Goal: Task Accomplishment & Management: Use online tool/utility

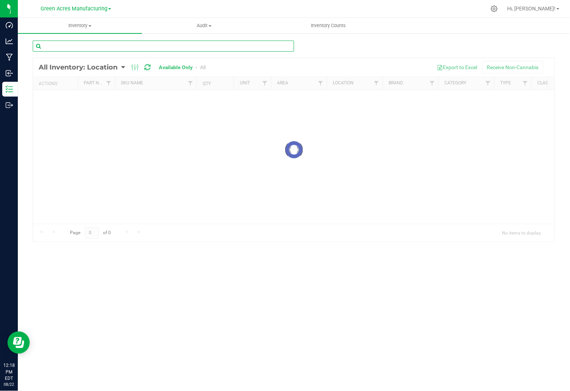
click at [274, 46] on input "text" at bounding box center [163, 46] width 261 height 11
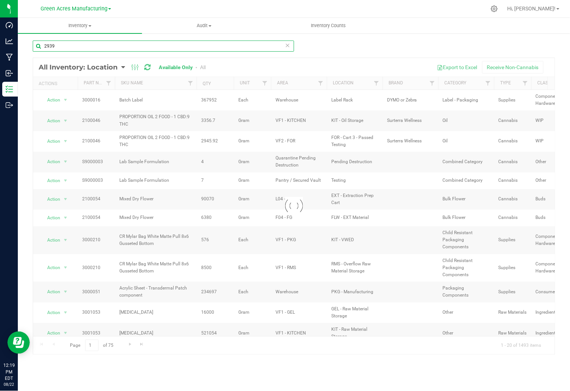
type input "2939"
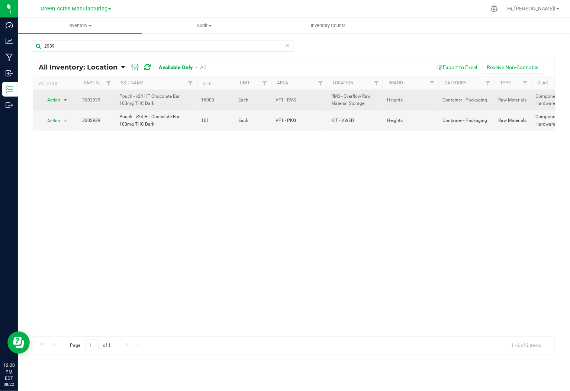
click at [62, 100] on span "select" at bounding box center [65, 100] width 9 height 10
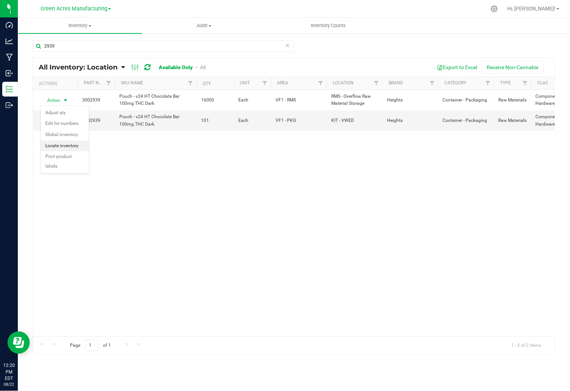
click at [78, 147] on li "Locate inventory" at bounding box center [65, 145] width 48 height 11
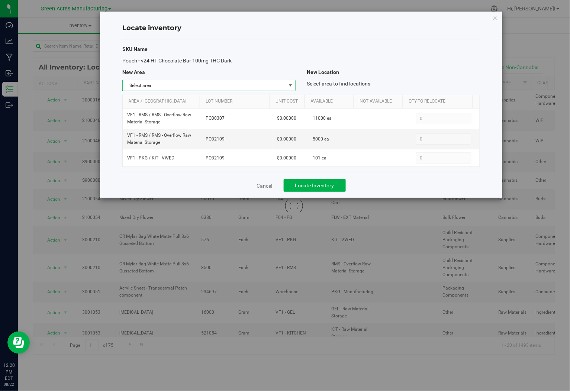
click at [287, 87] on span "select" at bounding box center [290, 85] width 6 height 6
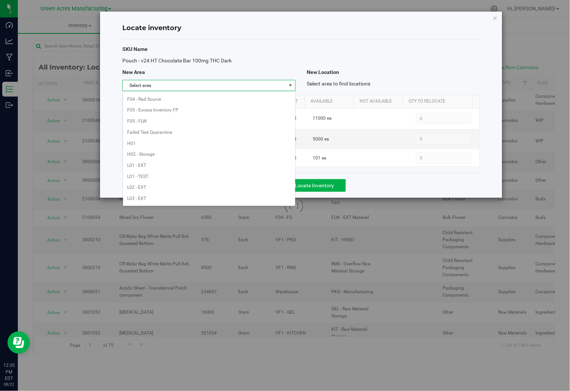
scroll to position [371, 0]
click at [181, 196] on li "Warehouse" at bounding box center [209, 198] width 172 height 11
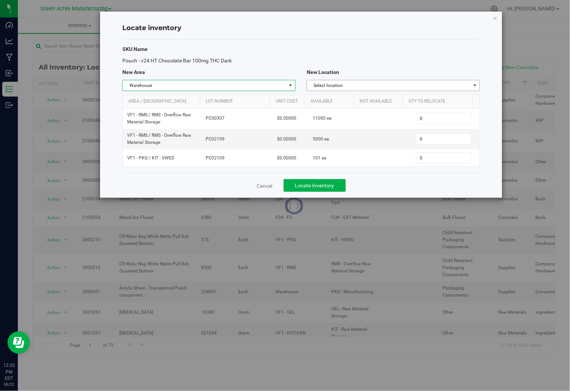
click at [448, 86] on span "Select location" at bounding box center [388, 85] width 163 height 10
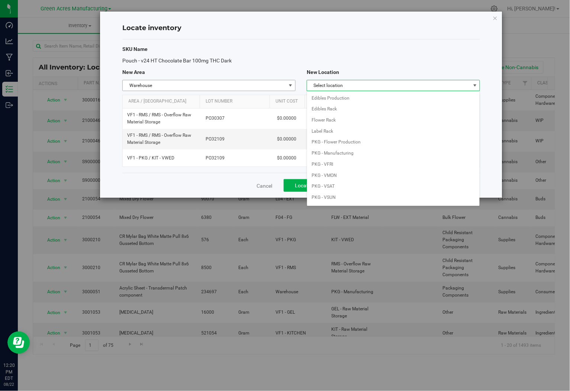
click at [231, 88] on span "Warehouse" at bounding box center [204, 85] width 163 height 10
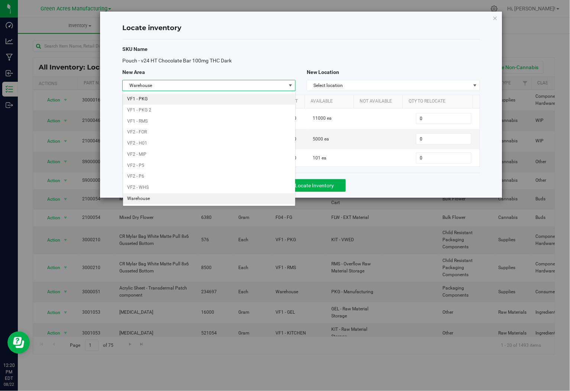
click at [227, 99] on li "VF1 - PKG" at bounding box center [209, 99] width 172 height 11
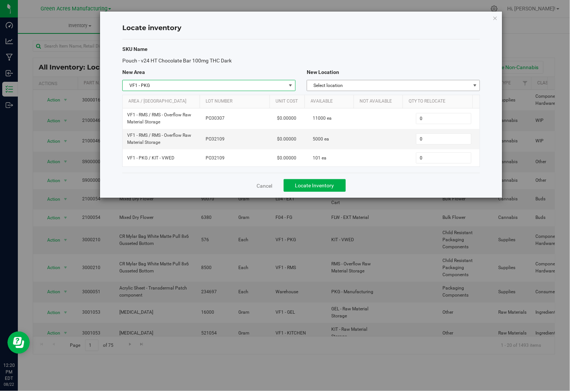
click at [427, 84] on span "Select location" at bounding box center [388, 85] width 163 height 10
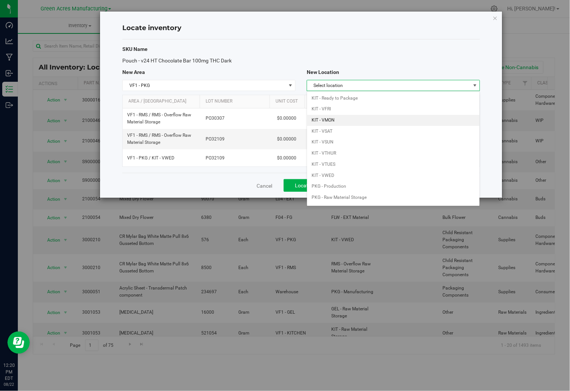
click at [367, 115] on li "KIT - VMON" at bounding box center [393, 120] width 172 height 11
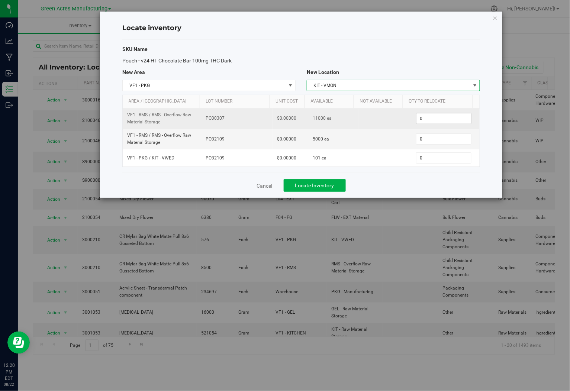
click at [443, 123] on span "0 0" at bounding box center [443, 118] width 55 height 11
click at [443, 123] on input "0" at bounding box center [443, 118] width 55 height 10
type input "5000"
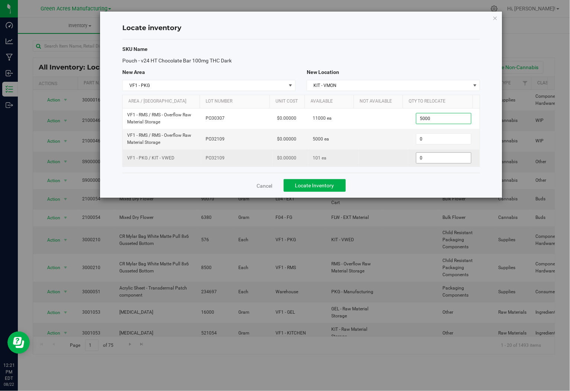
type input "5,000"
click at [439, 157] on span "0 0" at bounding box center [443, 157] width 55 height 11
click at [439, 157] on input "0" at bounding box center [443, 158] width 55 height 10
type input "101"
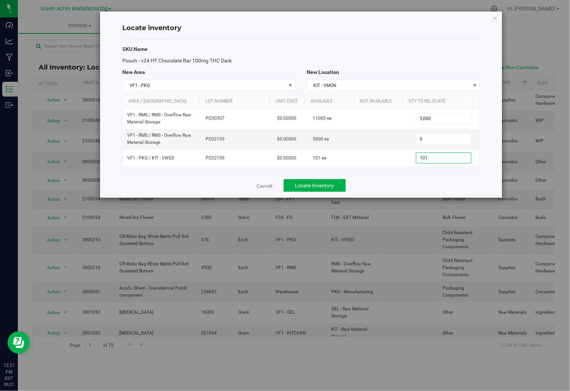
type input "101"
drag, startPoint x: 434, startPoint y: 194, endPoint x: 428, endPoint y: 194, distance: 5.6
click at [433, 194] on div "Cancel Locate Inventory" at bounding box center [300, 185] width 357 height 25
click at [371, 193] on div "Cancel Locate Inventory" at bounding box center [300, 185] width 357 height 25
click at [333, 188] on span "Locate Inventory" at bounding box center [314, 185] width 39 height 6
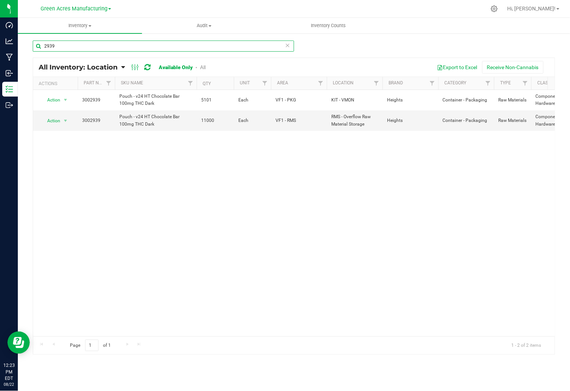
click at [182, 41] on input "2939" at bounding box center [163, 46] width 261 height 11
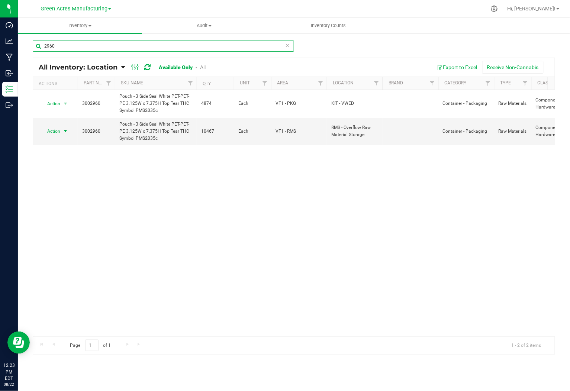
type input "2960"
click at [67, 129] on span "select" at bounding box center [65, 131] width 6 height 6
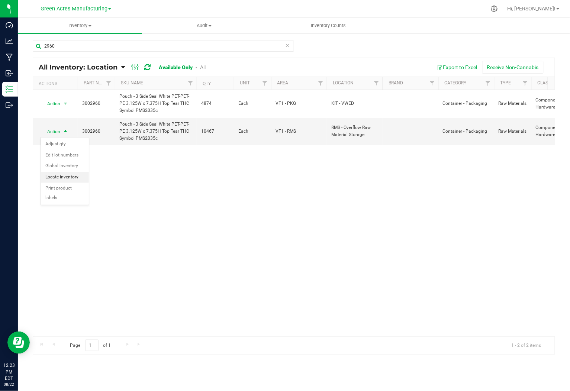
click at [69, 175] on li "Locate inventory" at bounding box center [65, 177] width 48 height 11
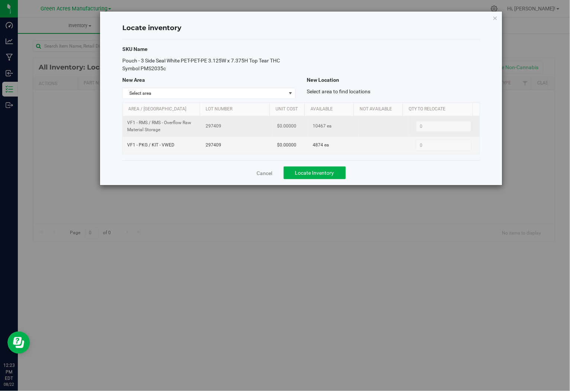
click at [320, 127] on span "10467 ea" at bounding box center [322, 126] width 19 height 7
click at [319, 127] on span "10467 ea" at bounding box center [322, 126] width 19 height 7
copy span "10467"
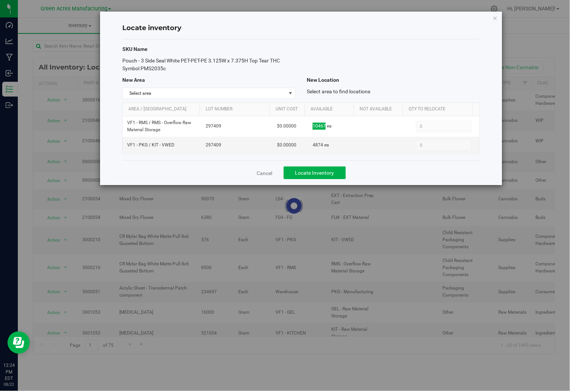
click at [372, 27] on h4 "Locate inventory" at bounding box center [300, 28] width 357 height 10
drag, startPoint x: 284, startPoint y: 91, endPoint x: 290, endPoint y: 95, distance: 6.7
click at [285, 91] on span "Select area" at bounding box center [208, 93] width 173 height 11
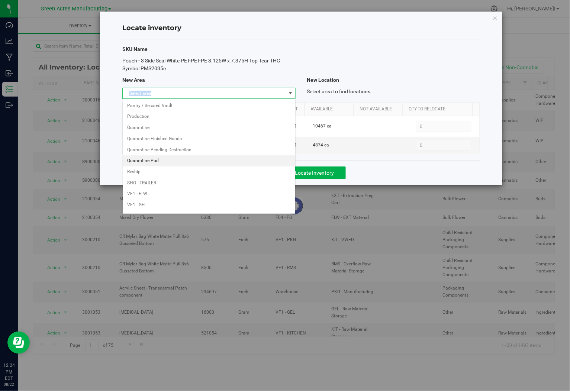
scroll to position [371, 0]
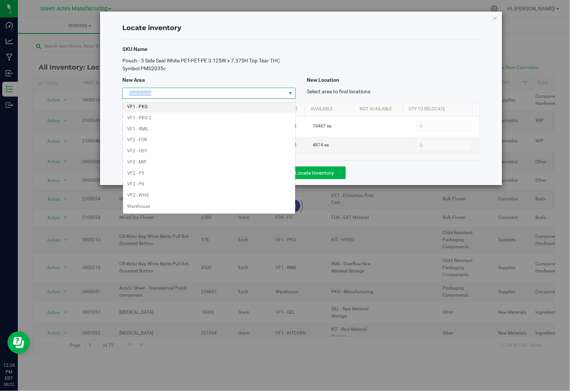
drag, startPoint x: 226, startPoint y: 104, endPoint x: 256, endPoint y: 100, distance: 30.7
click at [227, 104] on li "VF1 - PKG" at bounding box center [209, 106] width 172 height 11
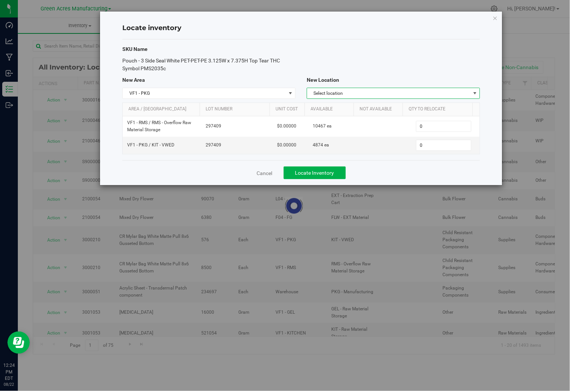
click at [405, 91] on span "Select location" at bounding box center [388, 93] width 163 height 10
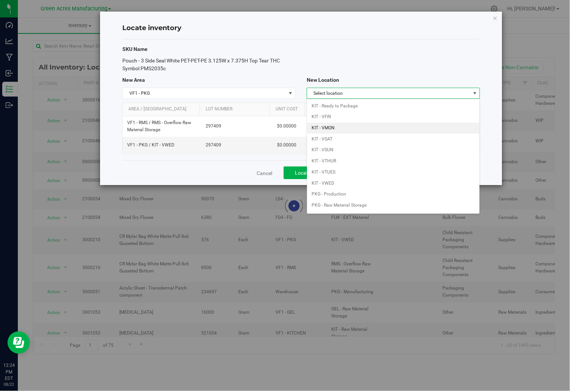
click at [387, 134] on li "KIT - VMON" at bounding box center [393, 128] width 172 height 11
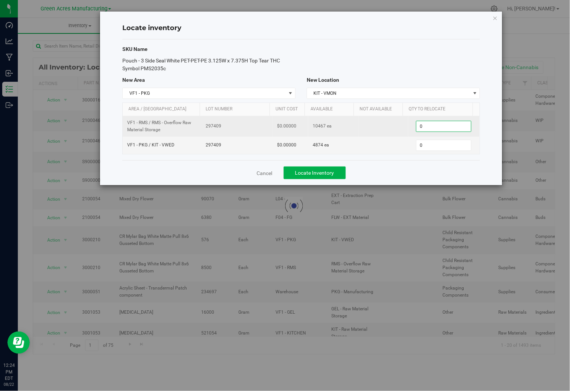
click at [426, 126] on span "0 0" at bounding box center [443, 126] width 55 height 11
click at [426, 126] on input "0" at bounding box center [443, 126] width 55 height 10
paste input "4967"
type input "4967"
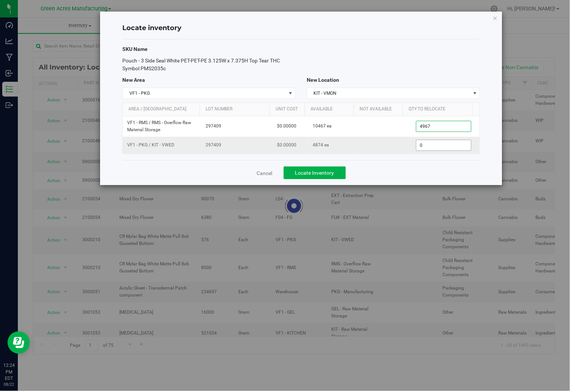
type input "4,967"
click at [434, 148] on span "0 0" at bounding box center [443, 145] width 55 height 11
click at [434, 148] on input "0" at bounding box center [443, 145] width 55 height 10
drag, startPoint x: 433, startPoint y: 148, endPoint x: 433, endPoint y: 137, distance: 10.8
click at [433, 139] on td "0 0" at bounding box center [443, 145] width 71 height 17
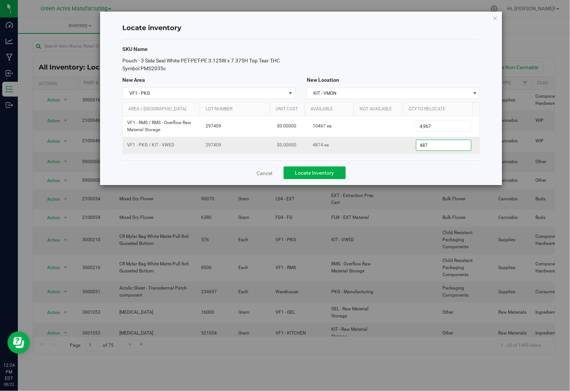
type input "4874"
type input "4,874"
drag, startPoint x: 394, startPoint y: 169, endPoint x: 389, endPoint y: 170, distance: 5.6
click at [395, 169] on div "Cancel Locate Inventory" at bounding box center [300, 172] width 357 height 25
click at [331, 172] on span "Locate Inventory" at bounding box center [314, 173] width 39 height 6
